Goal: Information Seeking & Learning: Learn about a topic

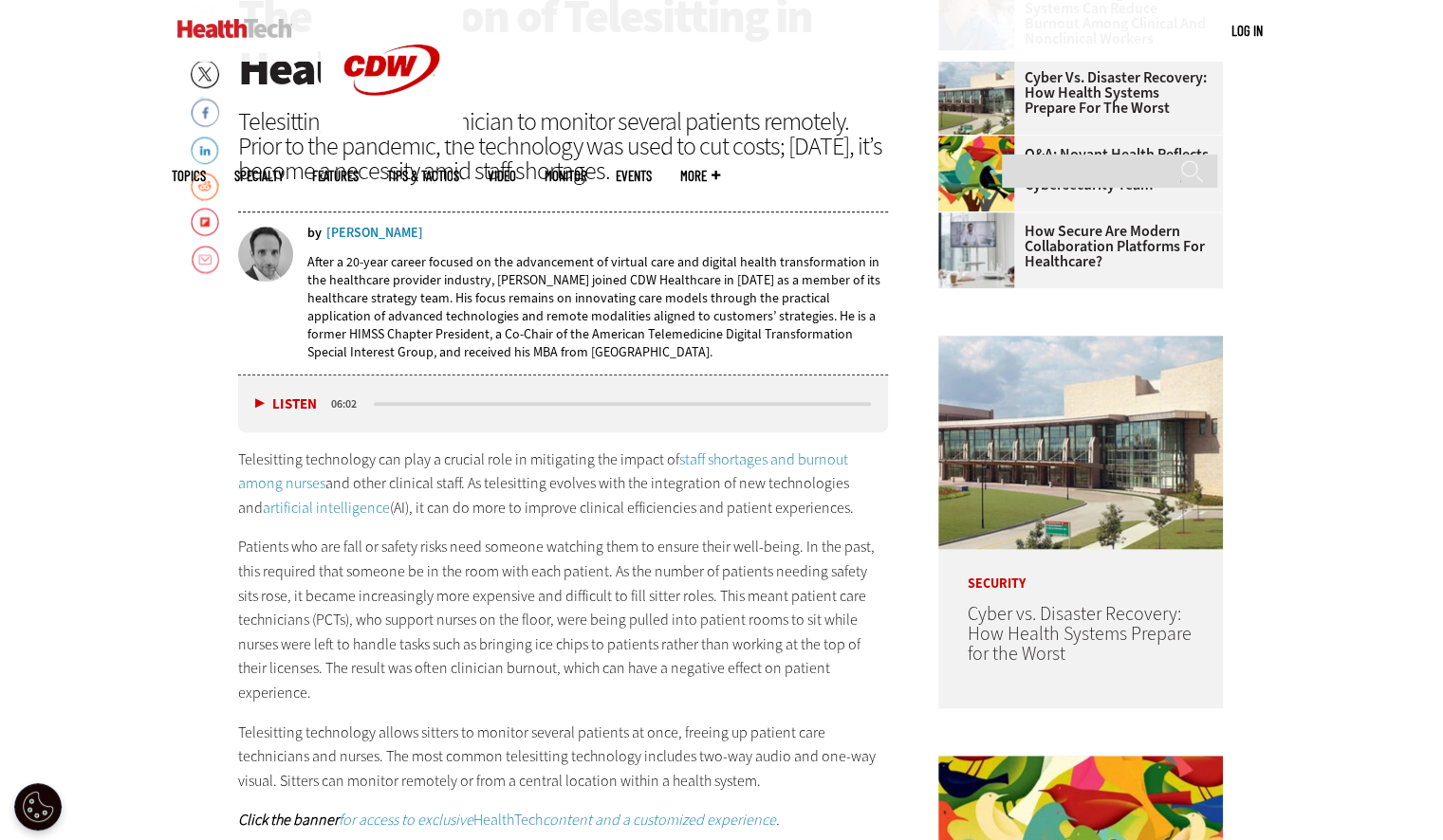
scroll to position [781, 0]
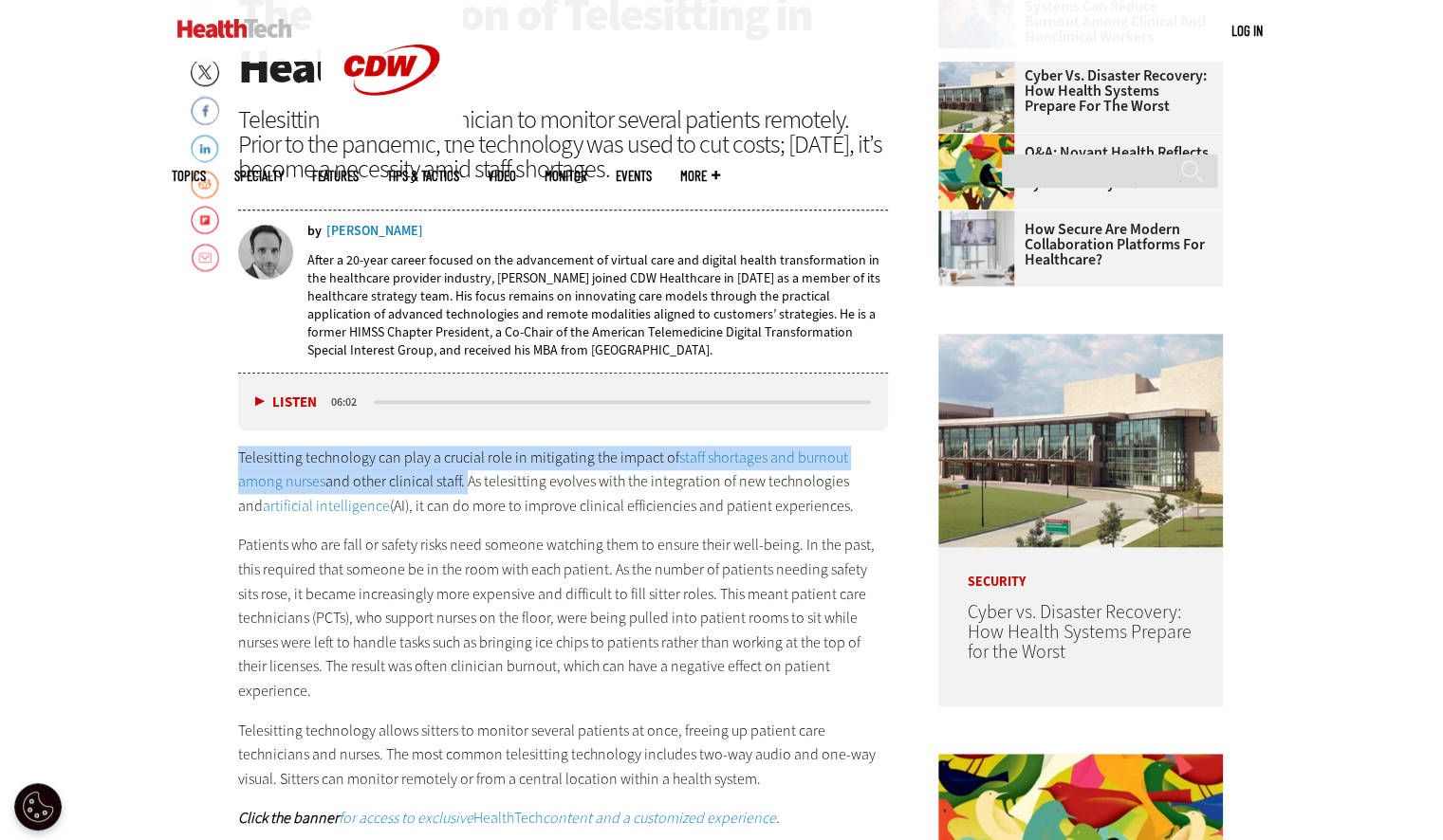
drag, startPoint x: 233, startPoint y: 453, endPoint x: 465, endPoint y: 474, distance: 232.9
copy p "Telesitting technology can play a crucial role in mitigating the impact of staf…"
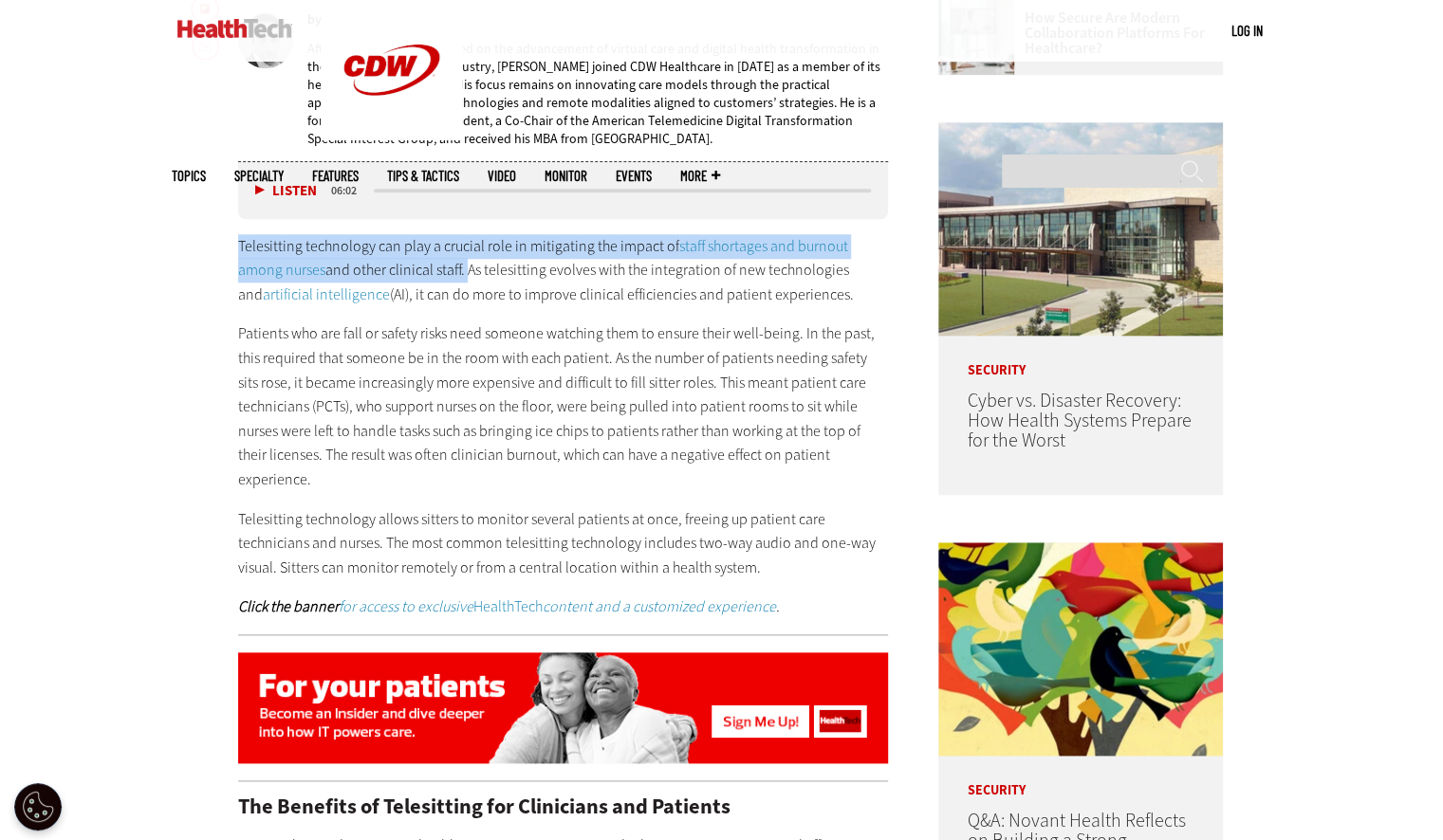
scroll to position [990, 0]
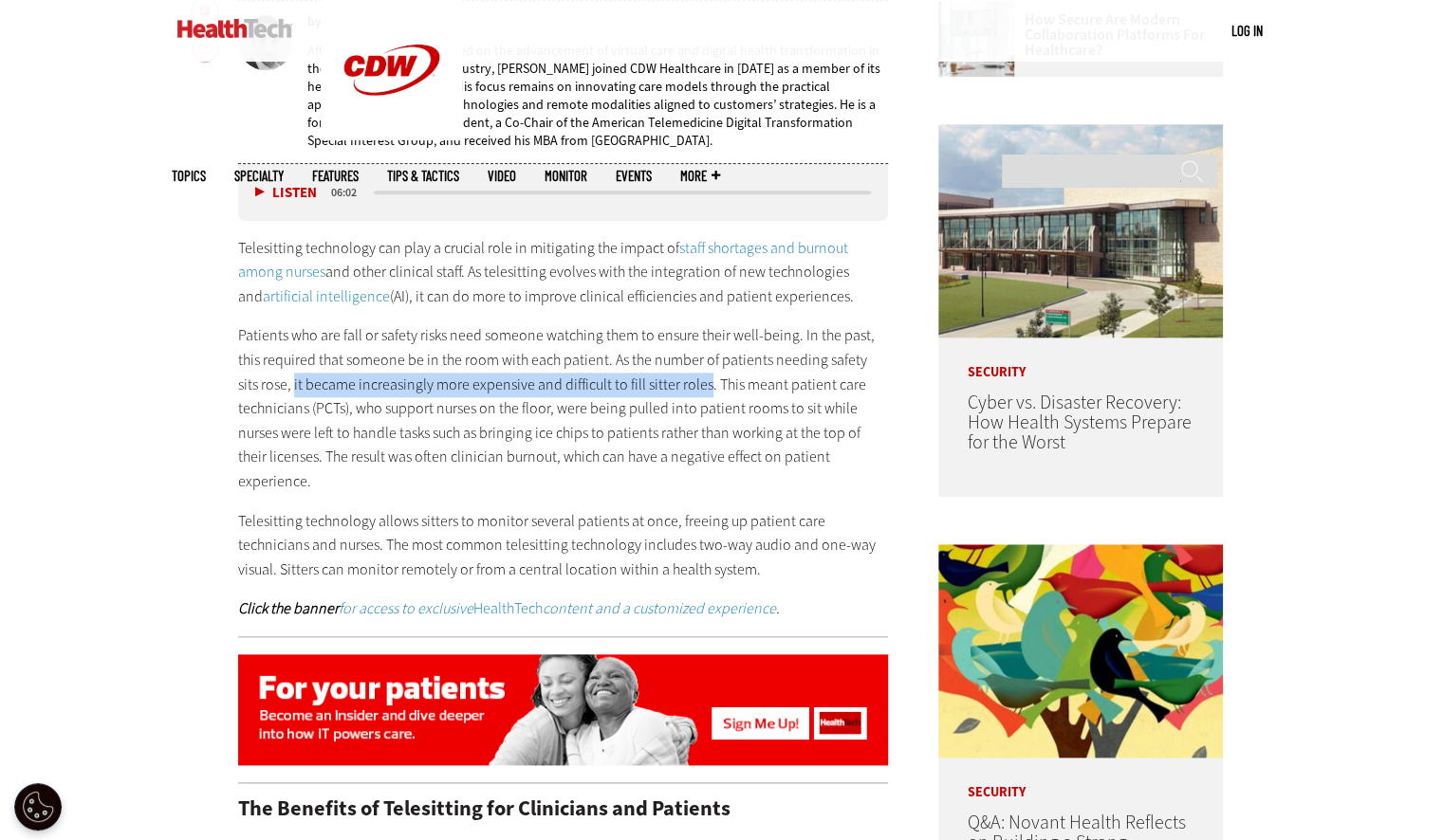
drag, startPoint x: 271, startPoint y: 383, endPoint x: 681, endPoint y: 391, distance: 410.1
click at [681, 391] on p "Patients who are fall or safety risks need someone watching them to ensure thei…" at bounding box center [564, 408] width 651 height 170
copy p "it became increasingly more expensive and difficult to fill sitter roles"
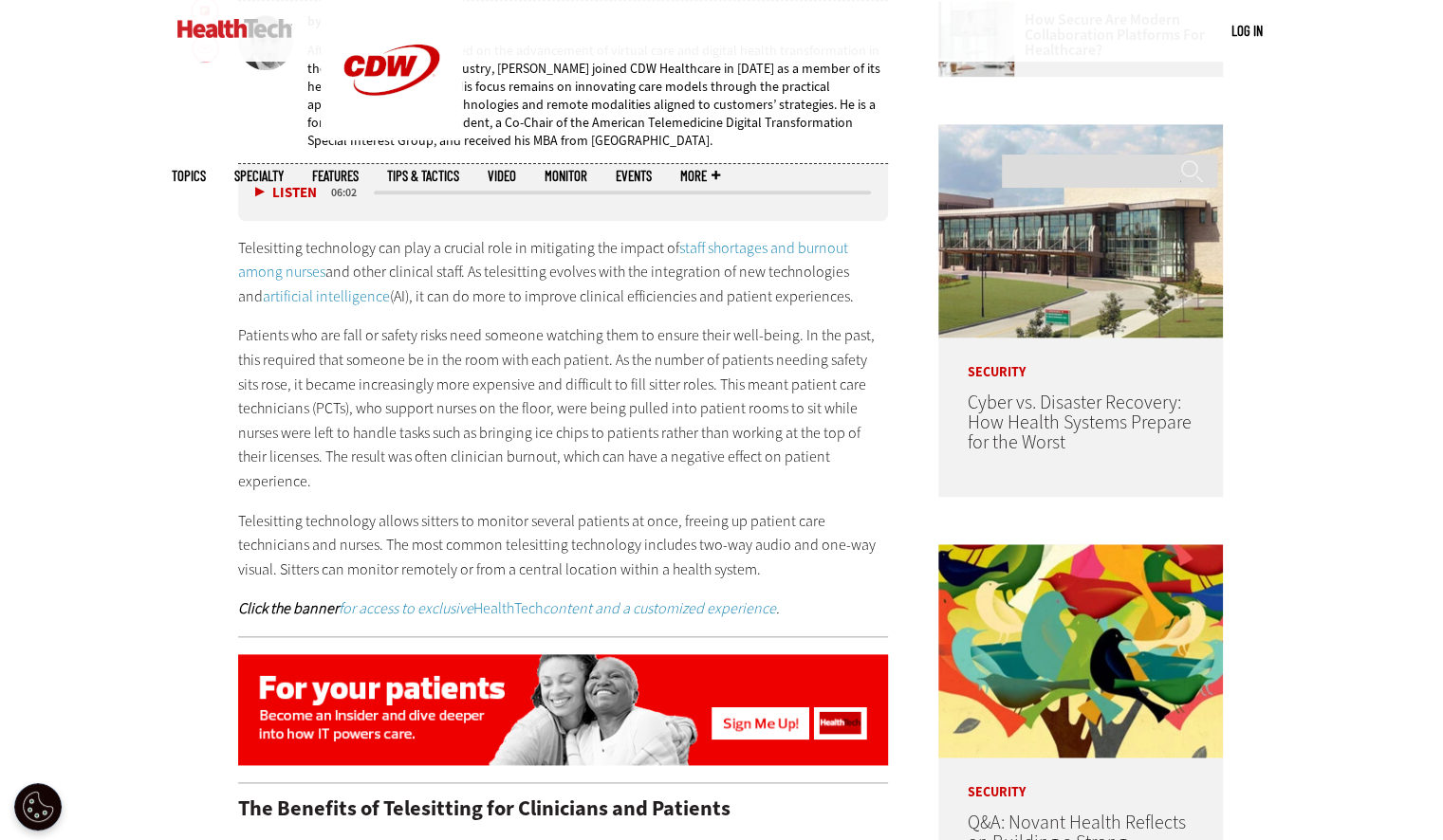
click at [698, 456] on p "Patients who are fall or safety risks need someone watching them to ensure thei…" at bounding box center [564, 408] width 651 height 170
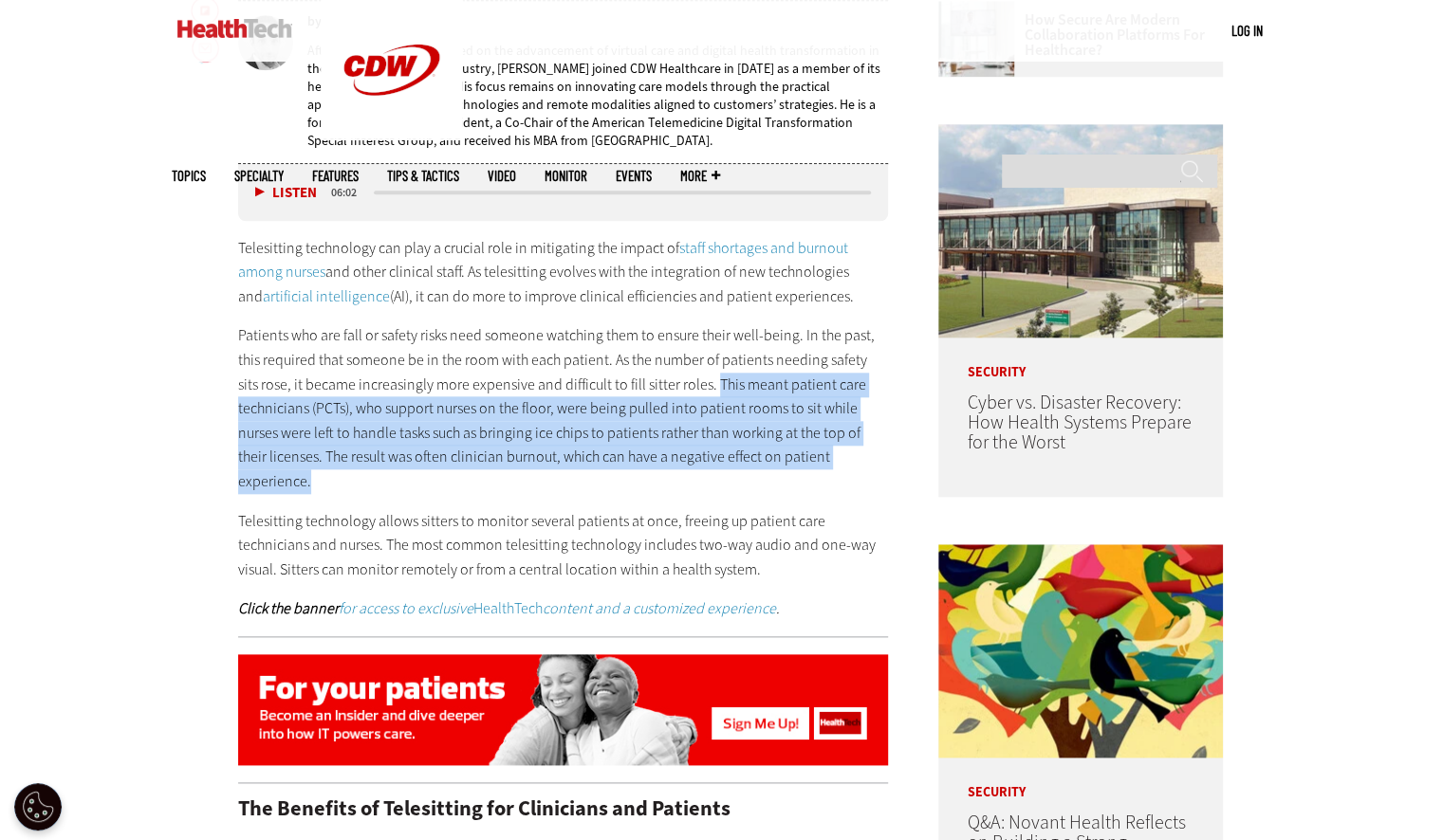
drag, startPoint x: 690, startPoint y: 383, endPoint x: 784, endPoint y: 477, distance: 132.9
click at [784, 477] on p "Patients who are fall or safety risks need someone watching them to ensure thei…" at bounding box center [564, 408] width 651 height 170
copy p "This meant patient care technicians (PCTs), who support nurses on the floor, we…"
click at [815, 471] on p "Patients who are fall or safety risks need someone watching them to ensure thei…" at bounding box center [564, 408] width 651 height 170
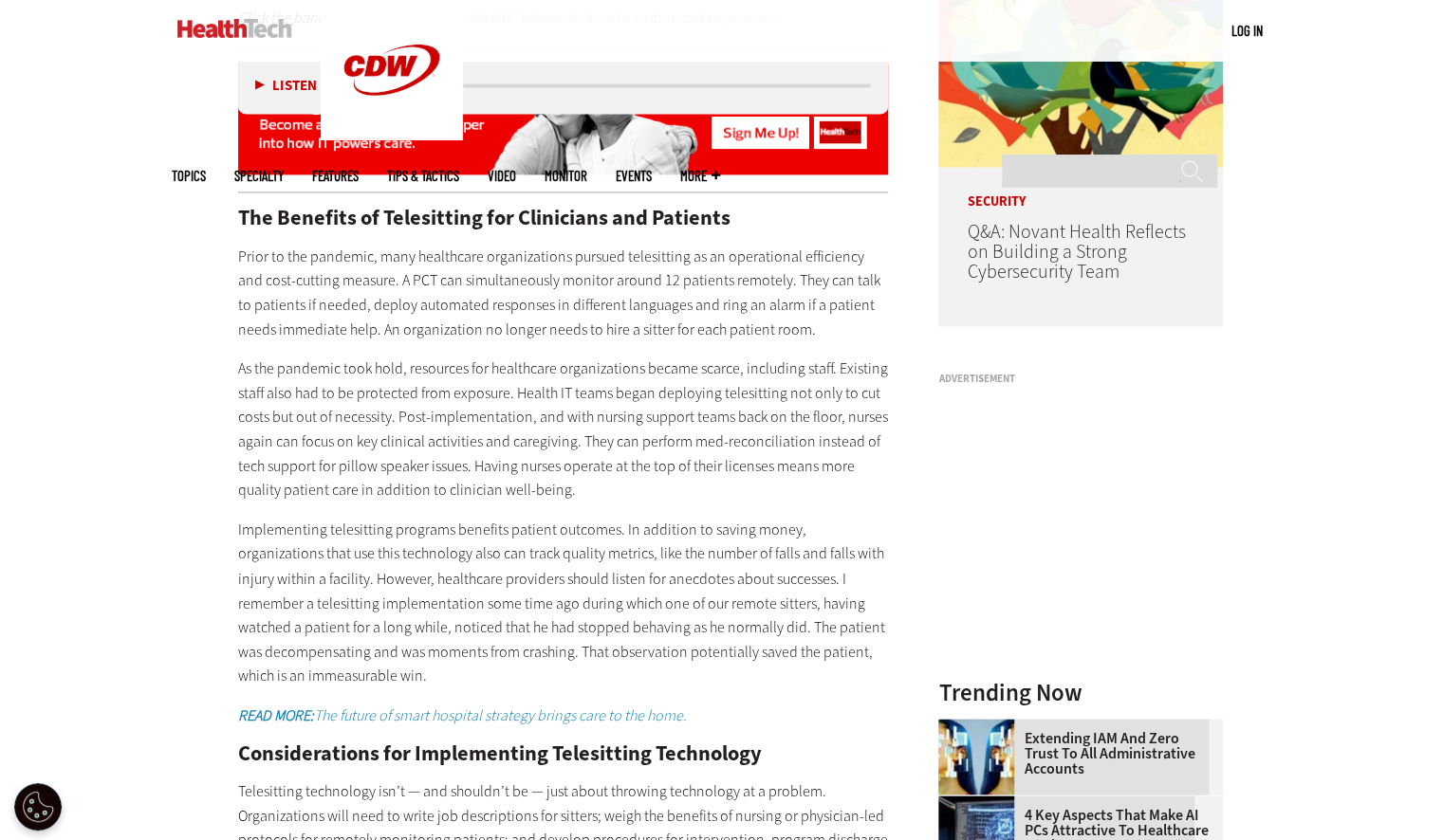
scroll to position [1580, 0]
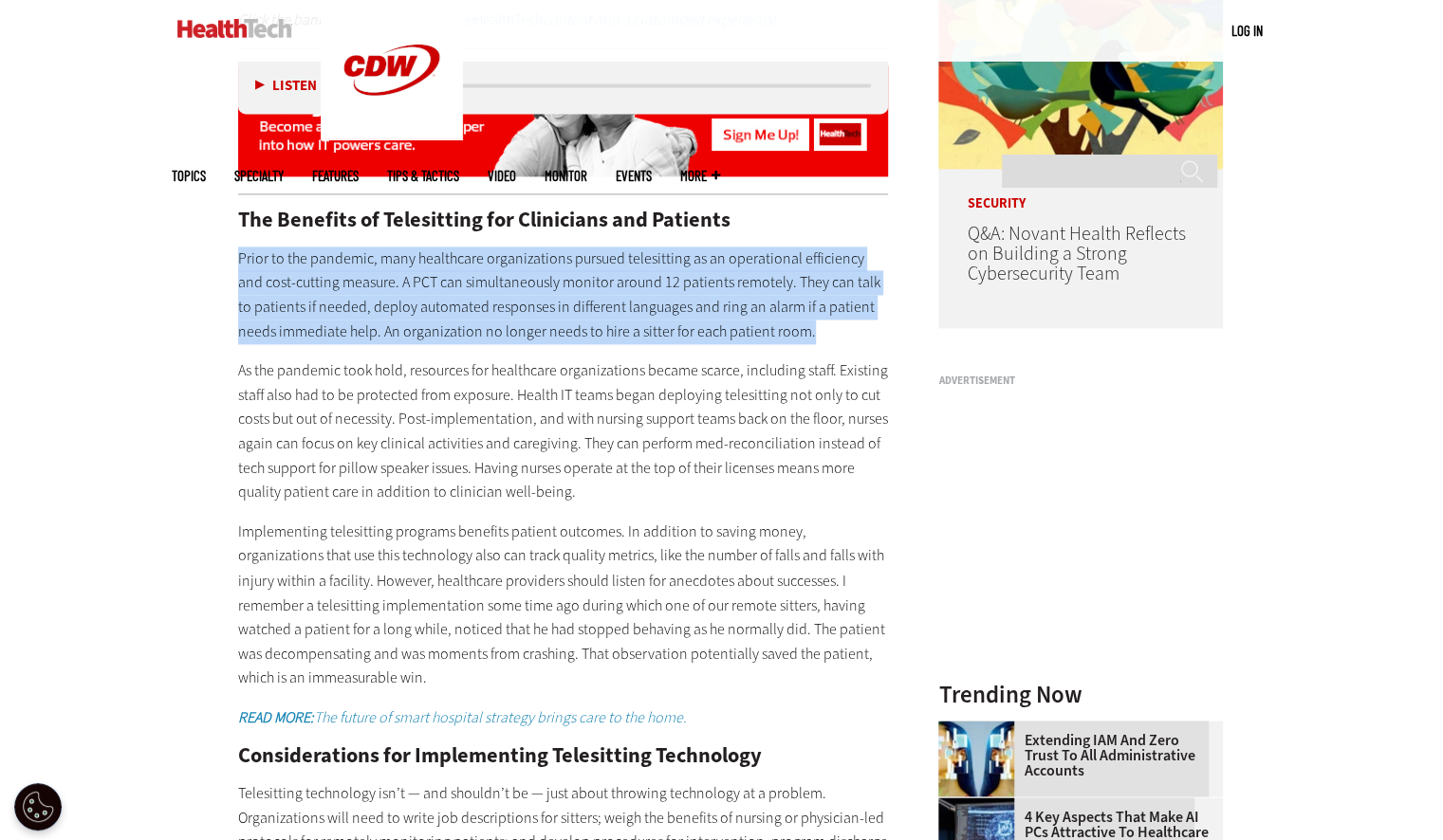
drag, startPoint x: 235, startPoint y: 250, endPoint x: 858, endPoint y: 326, distance: 627.6
click at [858, 326] on article "[DATE] Twitter Facebook LinkedIn Reddit Flipboard Email Patient-Centered Care T…" at bounding box center [544, 850] width 689 height 3373
copy p "Prior to the pandemic, many healthcare organizations pursued telesitting as an …"
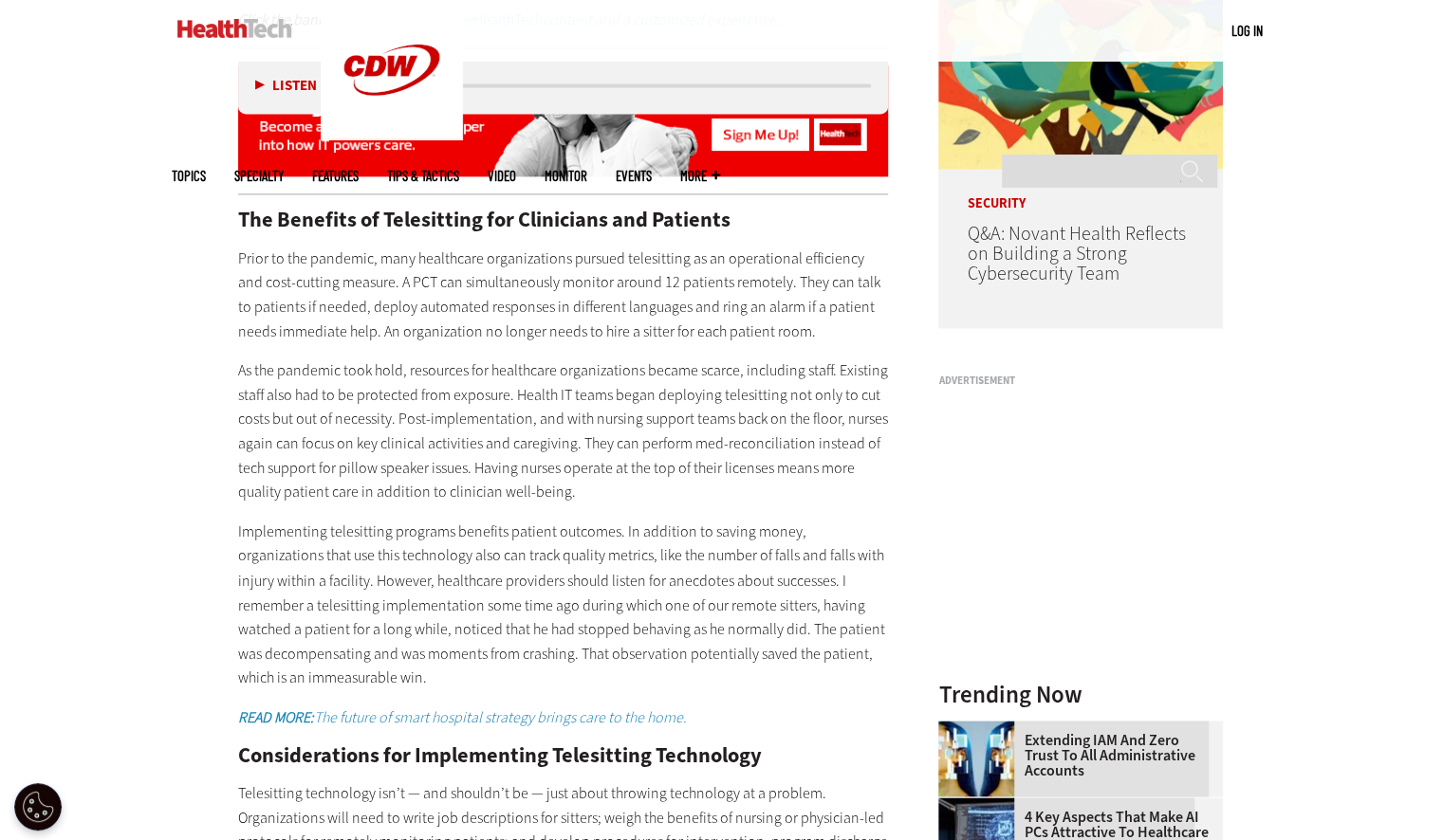
click at [681, 492] on p "As the pandemic took hold, resources for healthcare organizations became scarce…" at bounding box center [564, 432] width 651 height 147
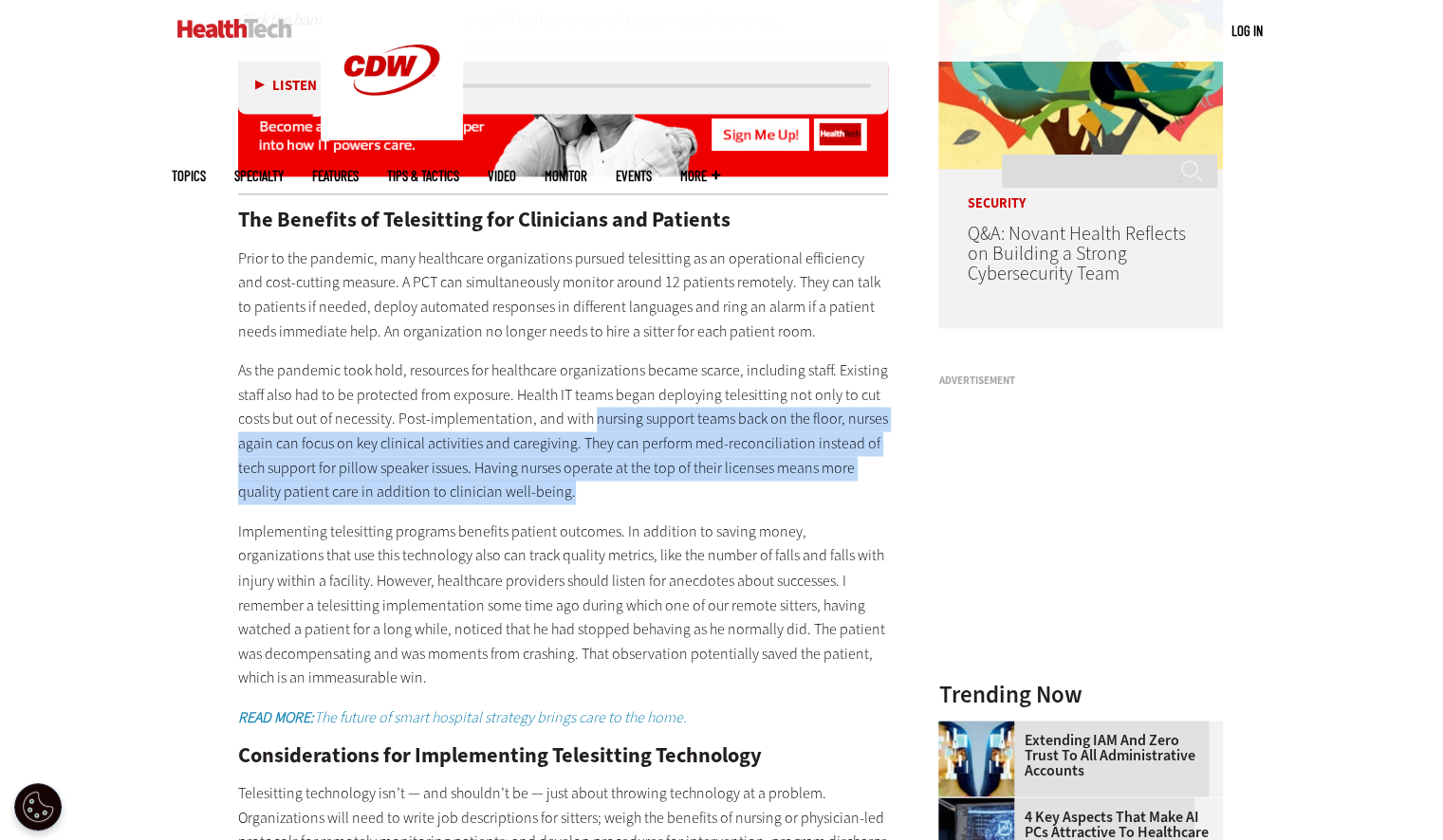
drag, startPoint x: 590, startPoint y: 414, endPoint x: 839, endPoint y: 487, distance: 259.5
click at [839, 487] on p "As the pandemic took hold, resources for healthcare organizations became scarce…" at bounding box center [564, 432] width 651 height 147
copy p "nursing support teams back on the floor, nurses again can focus on key clinical…"
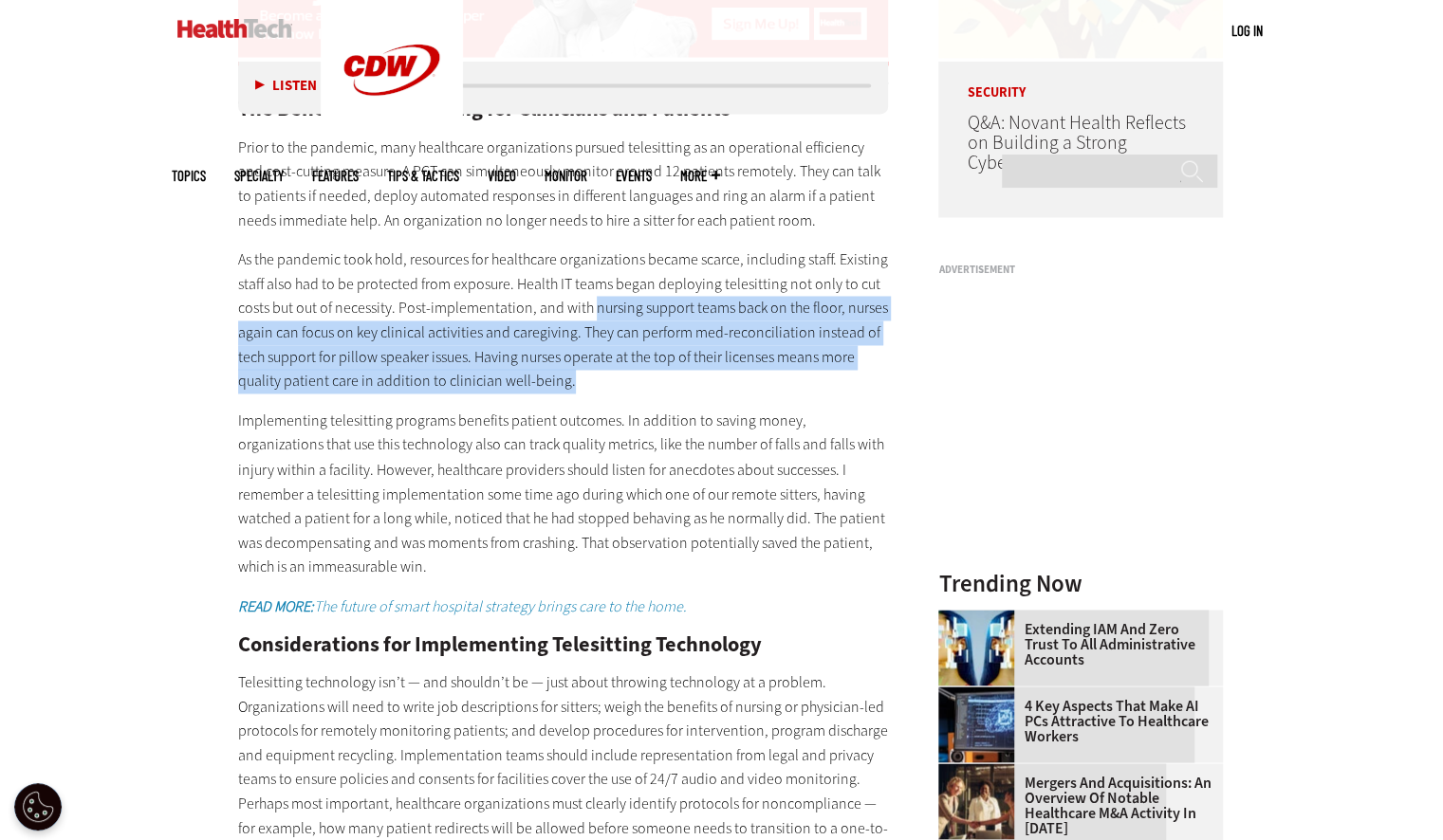
scroll to position [1691, 0]
click at [742, 379] on p "As the pandemic took hold, resources for healthcare organizations became scarce…" at bounding box center [564, 320] width 651 height 147
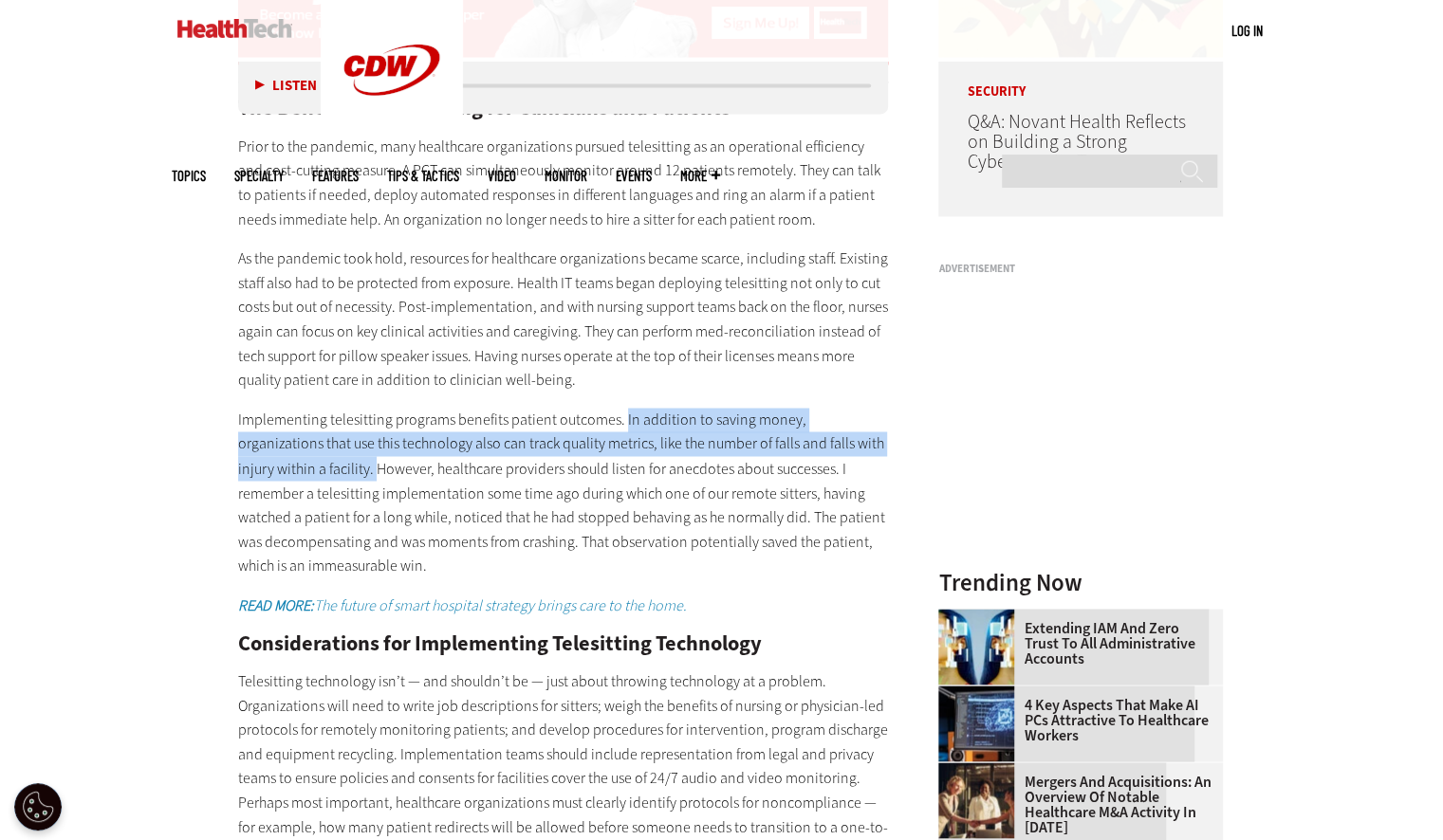
drag, startPoint x: 620, startPoint y: 413, endPoint x: 284, endPoint y: 467, distance: 340.3
click at [284, 467] on p "Implementing telesitting programs benefits patient outcomes. In addition to sav…" at bounding box center [564, 493] width 651 height 170
copy p "In addition to saving money, organizations that use this technology also can tr…"
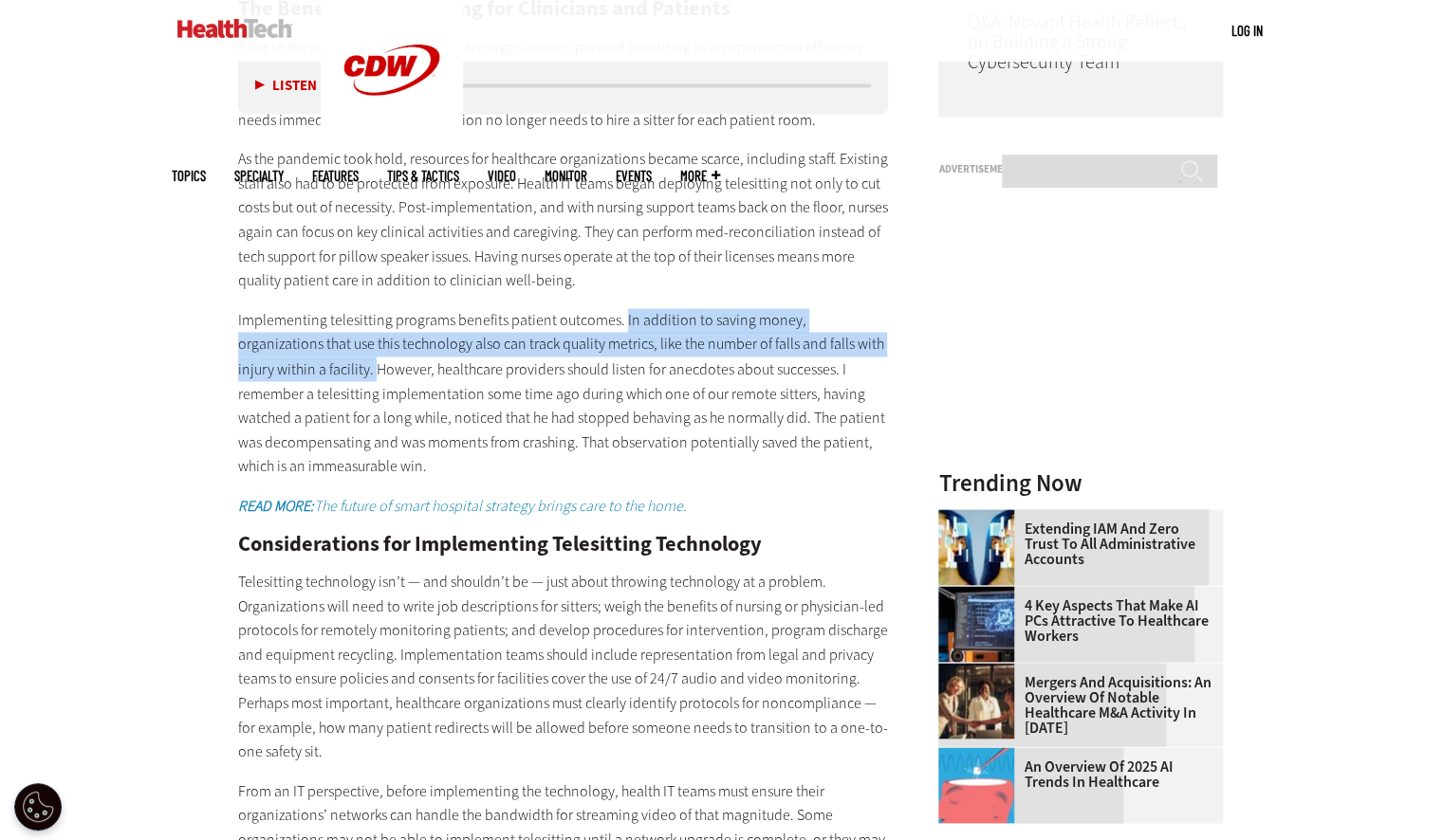
scroll to position [1794, 0]
